Goal: Go to known website: Access a specific website the user already knows

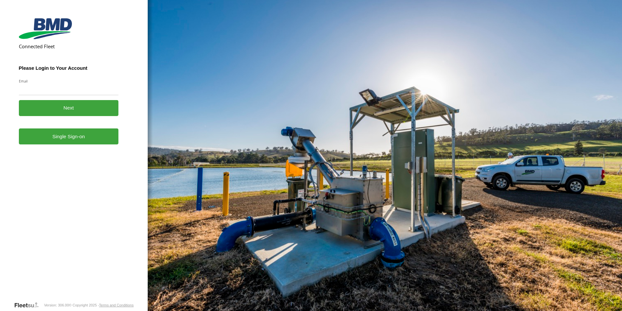
click at [60, 87] on input "Email" at bounding box center [69, 89] width 100 height 12
type input "**********"
click at [68, 109] on button "Next" at bounding box center [69, 108] width 100 height 16
